Goal: Find specific page/section: Find specific page/section

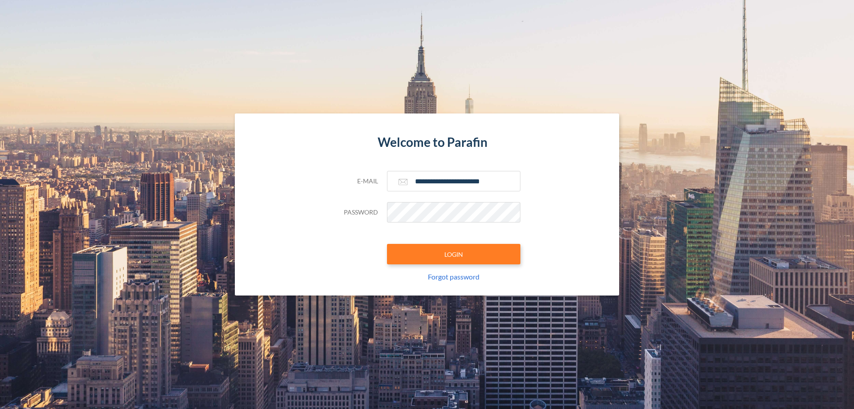
type input "**********"
click at [454, 254] on button "LOGIN" at bounding box center [453, 254] width 133 height 20
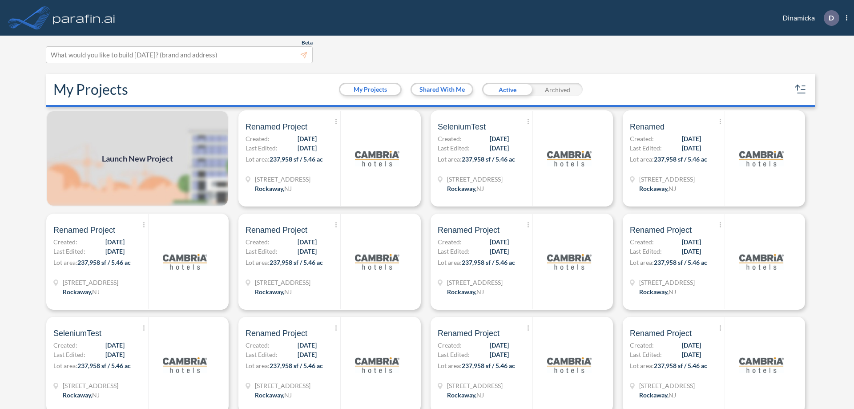
scroll to position [2, 0]
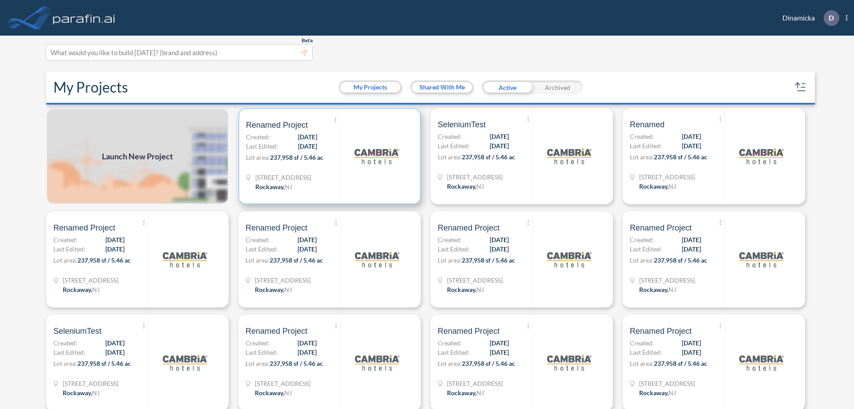
click at [328, 156] on p "Lot area: 237,958 sf / 5.46 ac" at bounding box center [293, 159] width 94 height 13
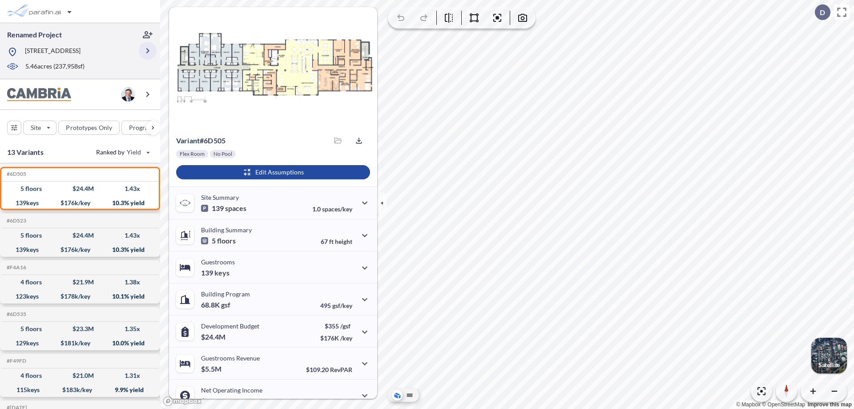
click at [148, 51] on icon "button" at bounding box center [147, 50] width 11 height 11
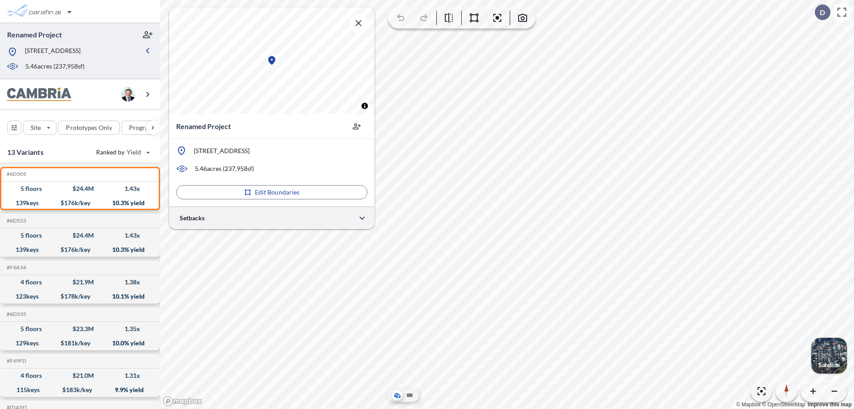
click at [272, 218] on div at bounding box center [272, 217] width 206 height 23
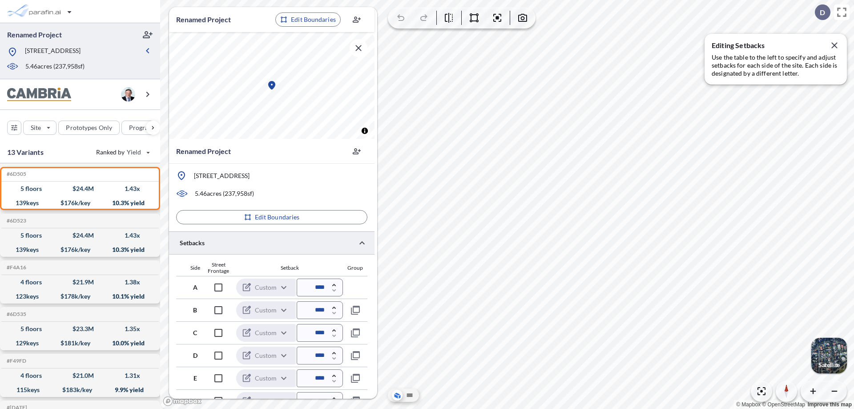
scroll to position [240, 0]
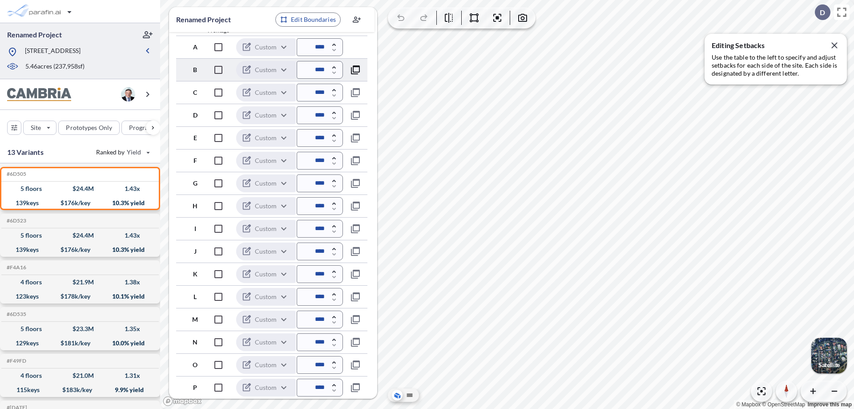
click at [355, 69] on icon "button" at bounding box center [355, 70] width 11 height 11
